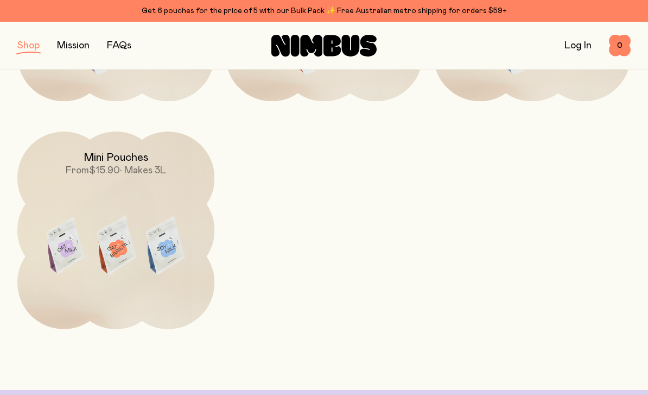
scroll to position [334, 0]
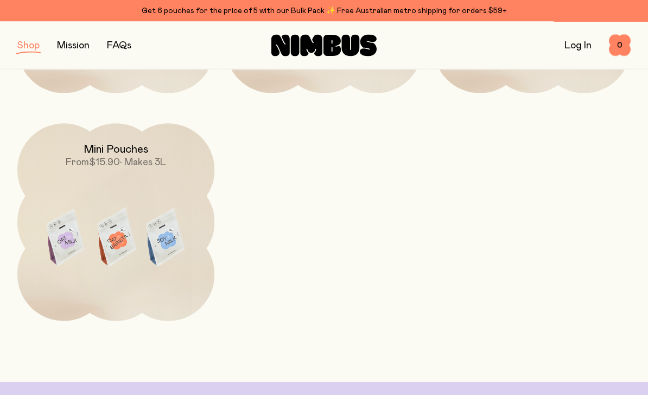
click at [154, 210] on img at bounding box center [115, 240] width 197 height 232
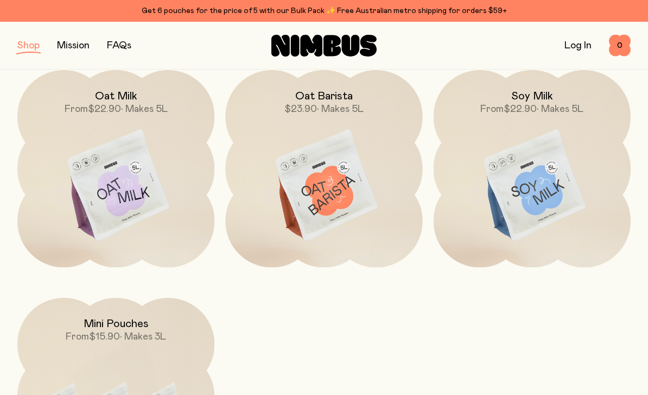
scroll to position [93, 0]
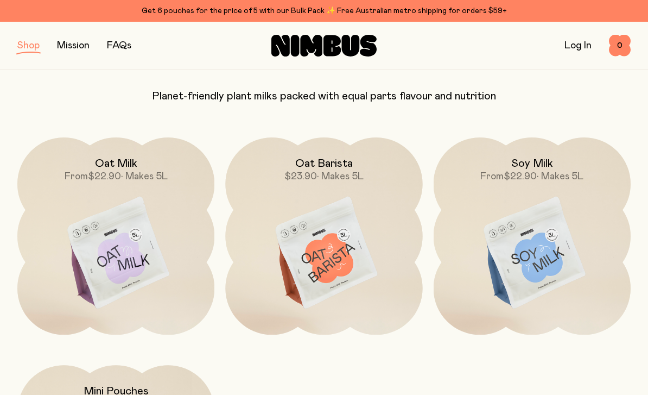
click at [166, 232] on img at bounding box center [115, 253] width 197 height 232
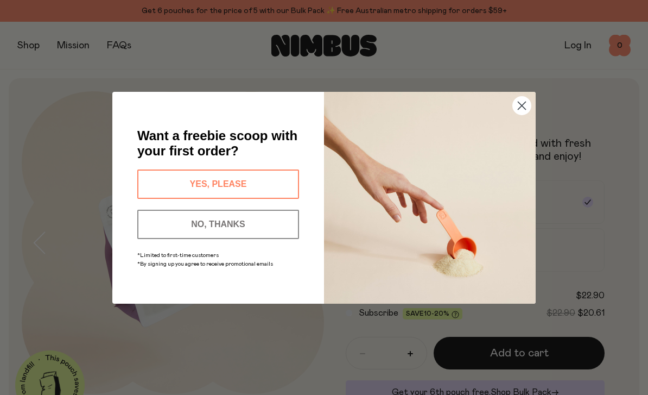
click at [520, 109] on circle "Close dialog" at bounding box center [522, 105] width 18 height 18
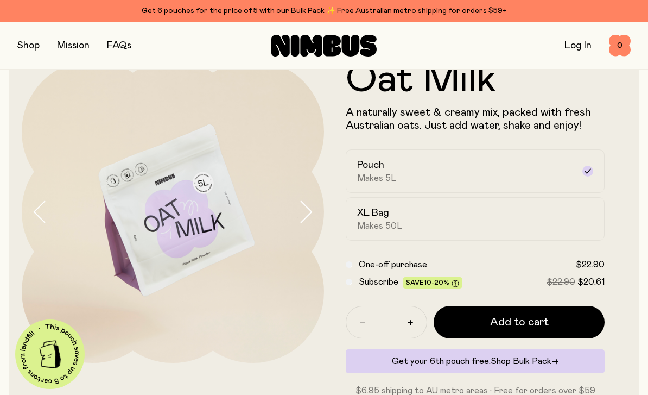
scroll to position [35, 0]
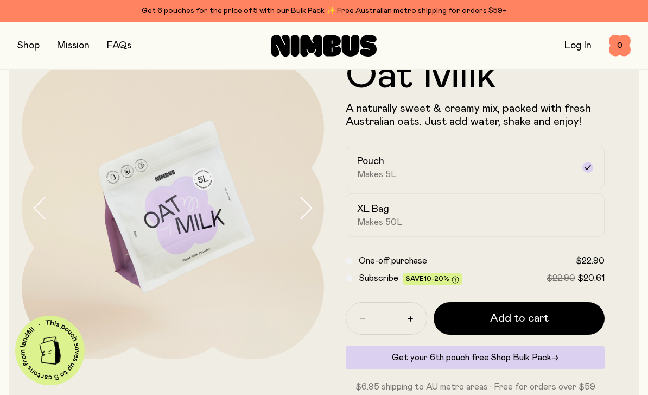
click at [561, 227] on label "XL Bag Makes 50L" at bounding box center [475, 214] width 259 height 43
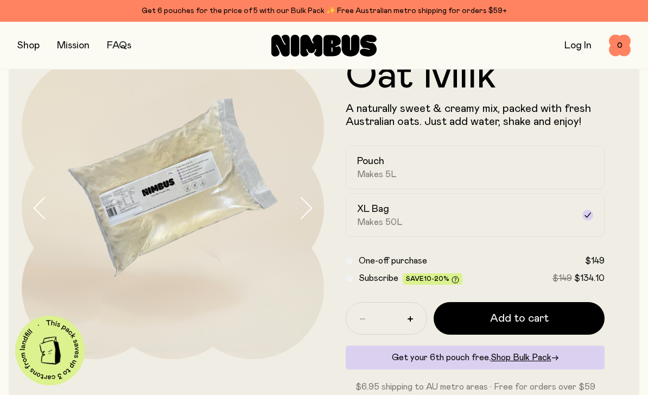
click at [571, 166] on div "Pouch Makes 5L" at bounding box center [465, 167] width 217 height 25
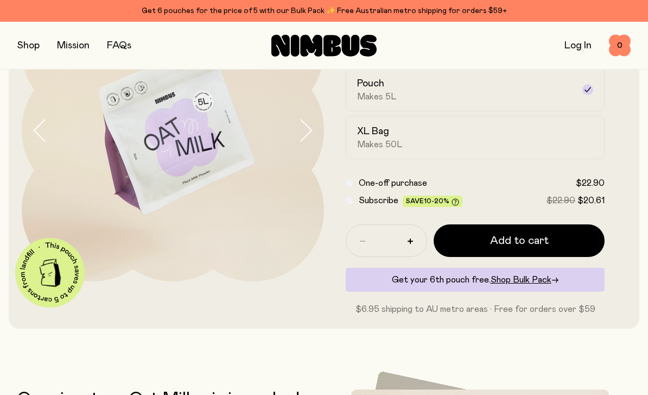
scroll to position [50, 0]
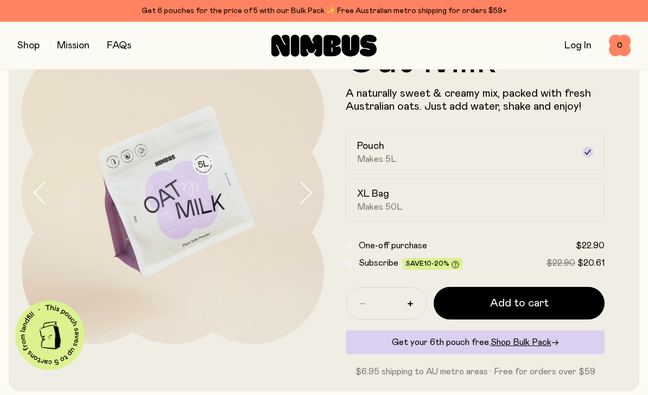
click at [540, 345] on span "Shop Bulk Pack" at bounding box center [521, 342] width 61 height 9
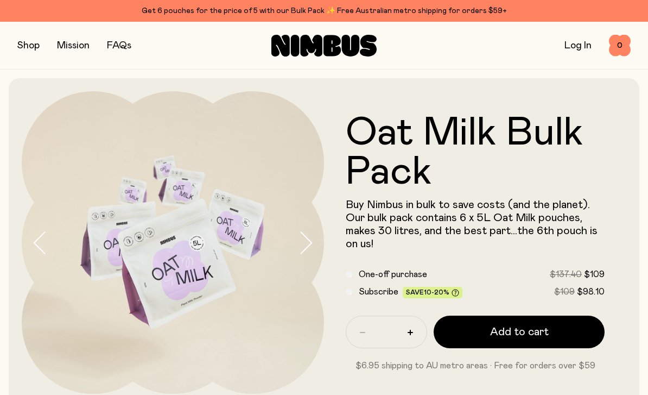
click at [305, 247] on icon "button" at bounding box center [305, 242] width 15 height 23
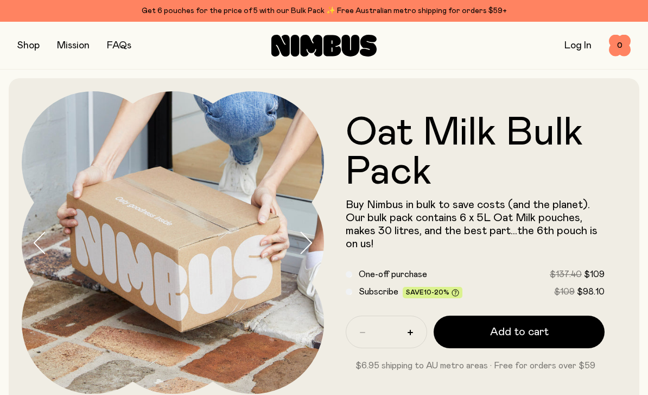
click at [307, 244] on icon "button" at bounding box center [305, 242] width 15 height 23
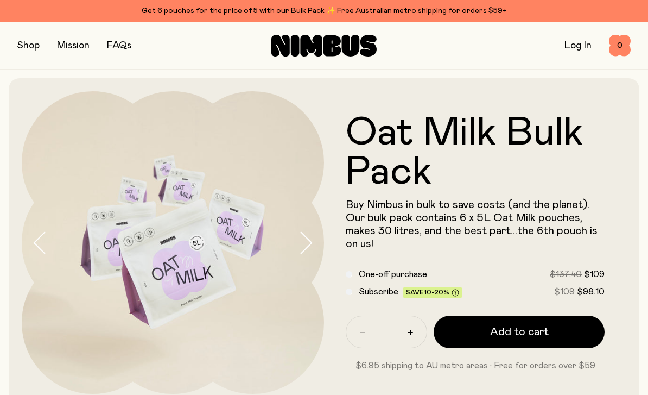
click at [308, 243] on icon "button" at bounding box center [305, 242] width 15 height 23
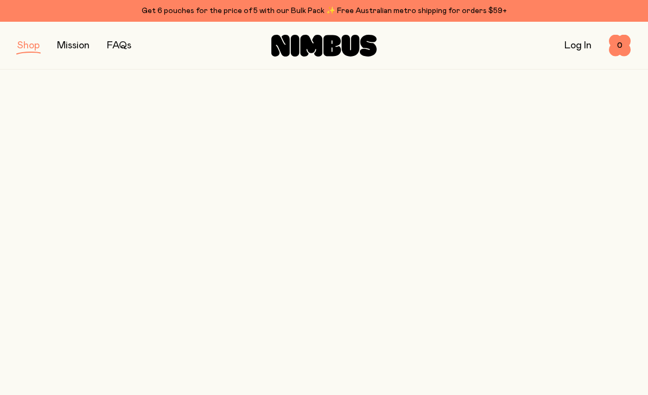
scroll to position [93, 0]
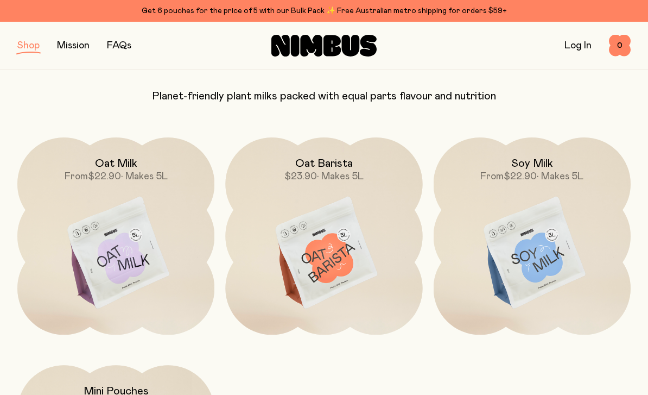
click at [331, 232] on img at bounding box center [323, 253] width 197 height 232
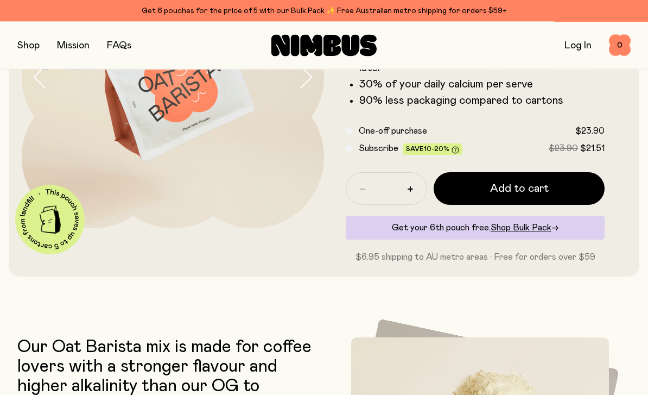
scroll to position [173, 0]
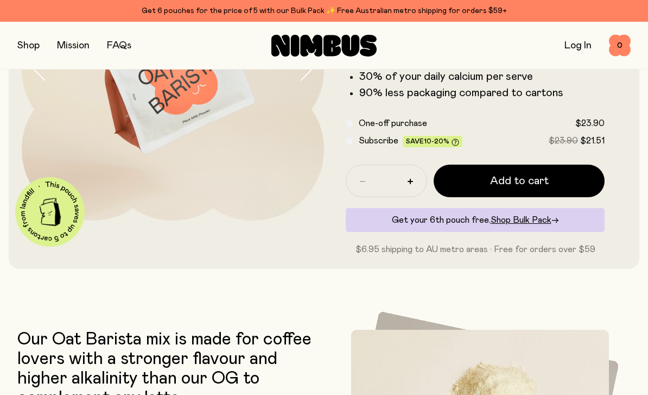
click at [537, 217] on span "Shop Bulk Pack" at bounding box center [521, 220] width 61 height 9
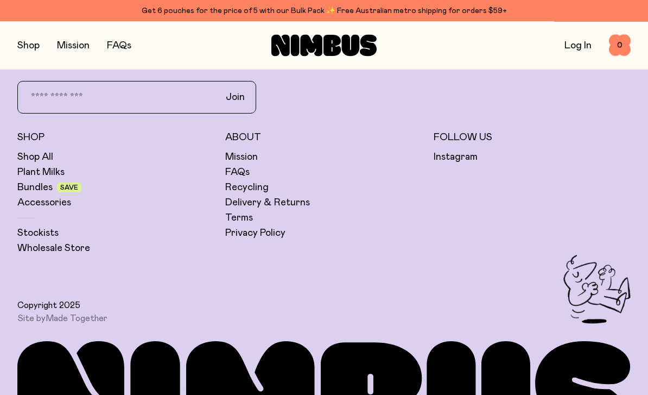
scroll to position [2583, 0]
click at [39, 188] on link "Bundles" at bounding box center [34, 187] width 35 height 13
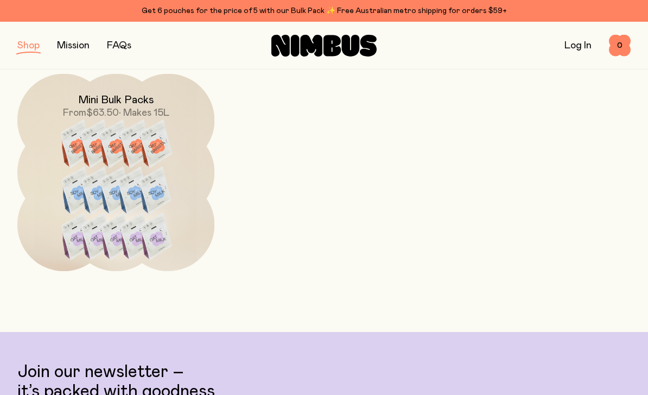
scroll to position [619, 0]
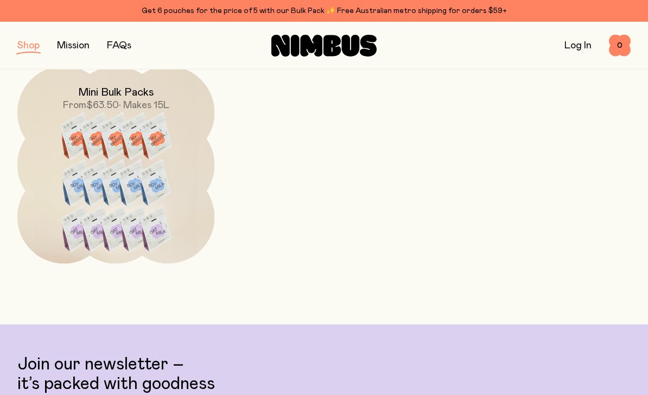
click at [151, 180] on img at bounding box center [115, 189] width 197 height 246
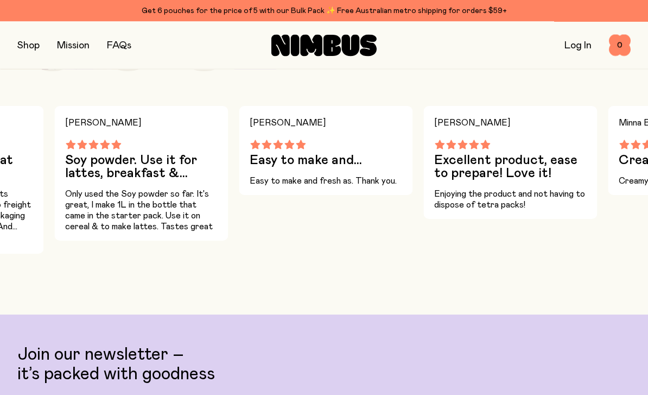
scroll to position [722, 0]
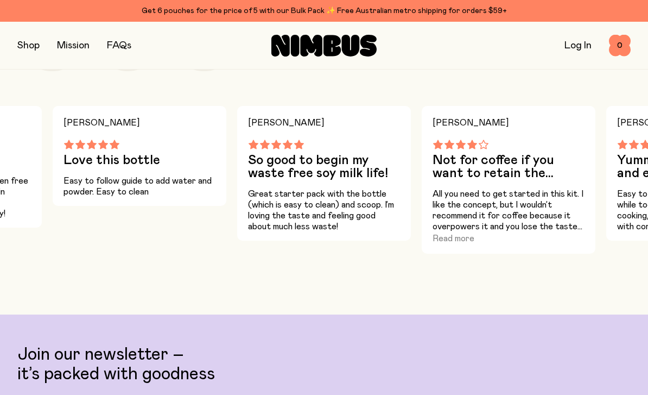
click at [537, 175] on h3 "Not for coffee if you want to retain the coffee flavour" at bounding box center [509, 167] width 152 height 26
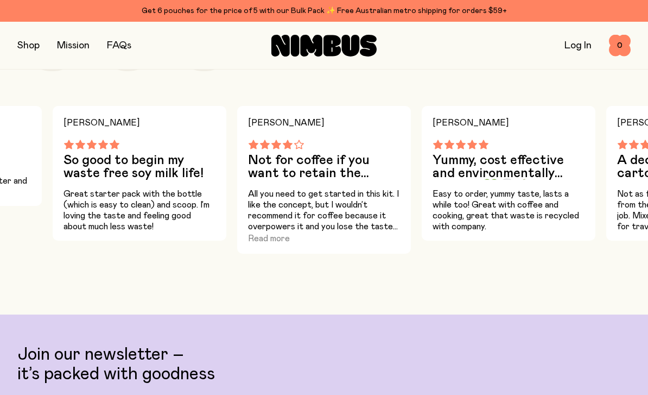
click at [290, 153] on div "Not for coffee if you want to retain the coffee flavour" at bounding box center [324, 160] width 152 height 40
click at [271, 244] on button "Read more" at bounding box center [269, 238] width 42 height 13
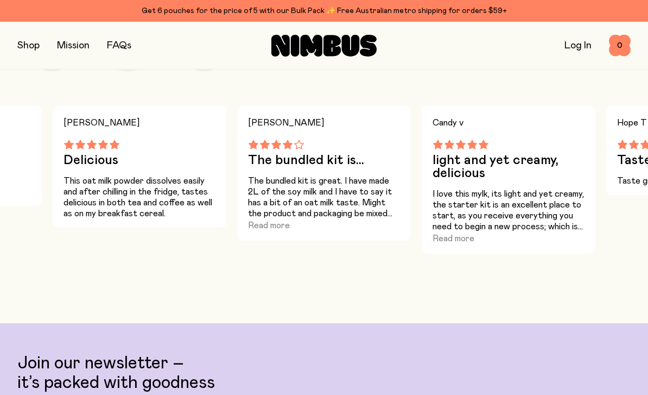
click at [281, 230] on button "Read more" at bounding box center [269, 225] width 42 height 13
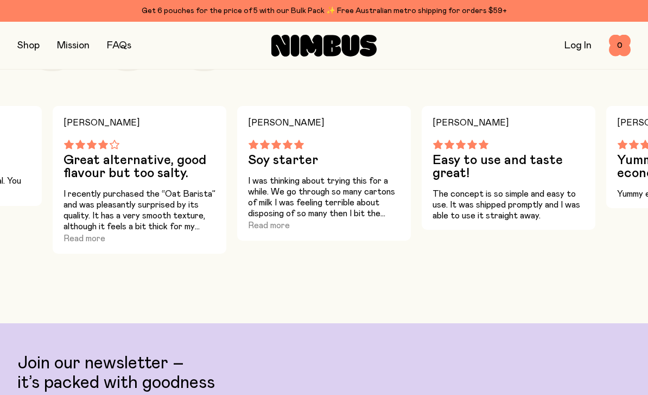
click at [84, 244] on button "Read more" at bounding box center [85, 238] width 42 height 13
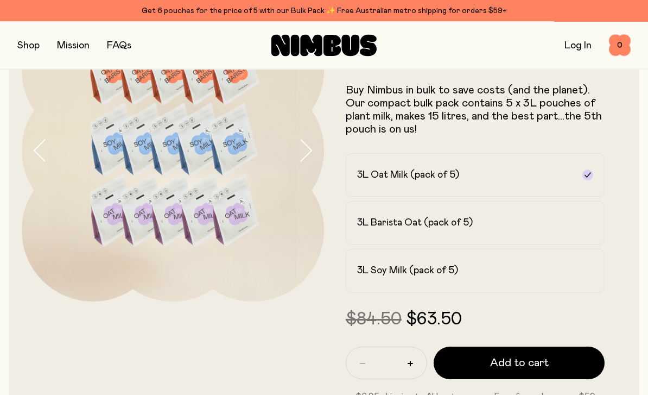
scroll to position [99, 0]
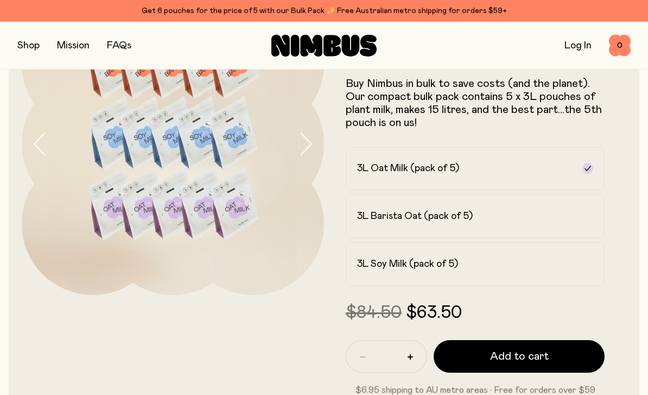
click at [556, 355] on button "Add to cart" at bounding box center [519, 356] width 171 height 33
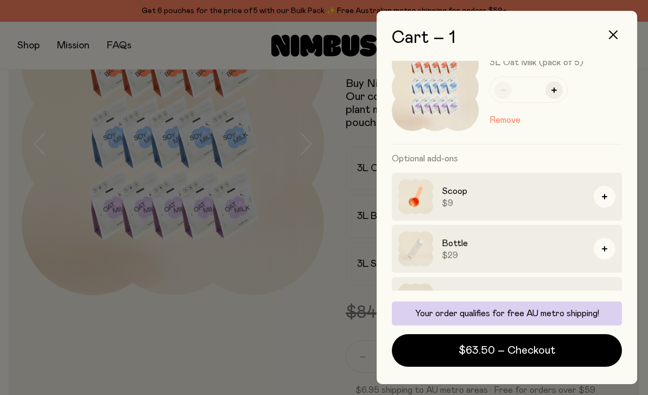
scroll to position [29, 0]
click at [560, 366] on button "$63.50 – Checkout" at bounding box center [507, 350] width 230 height 33
